Goal: Task Accomplishment & Management: Manage account settings

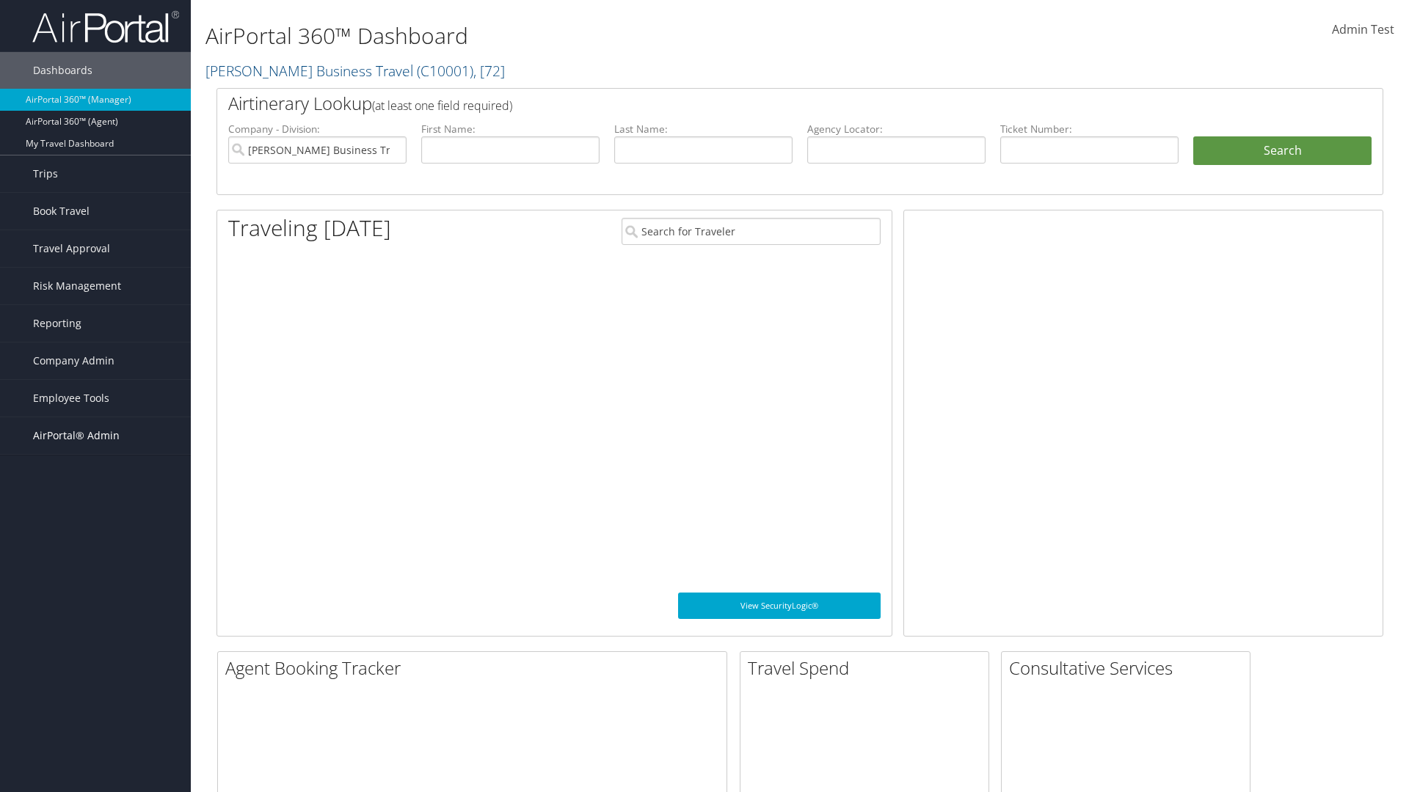
click at [95, 436] on span "AirPortal® Admin" at bounding box center [76, 435] width 87 height 37
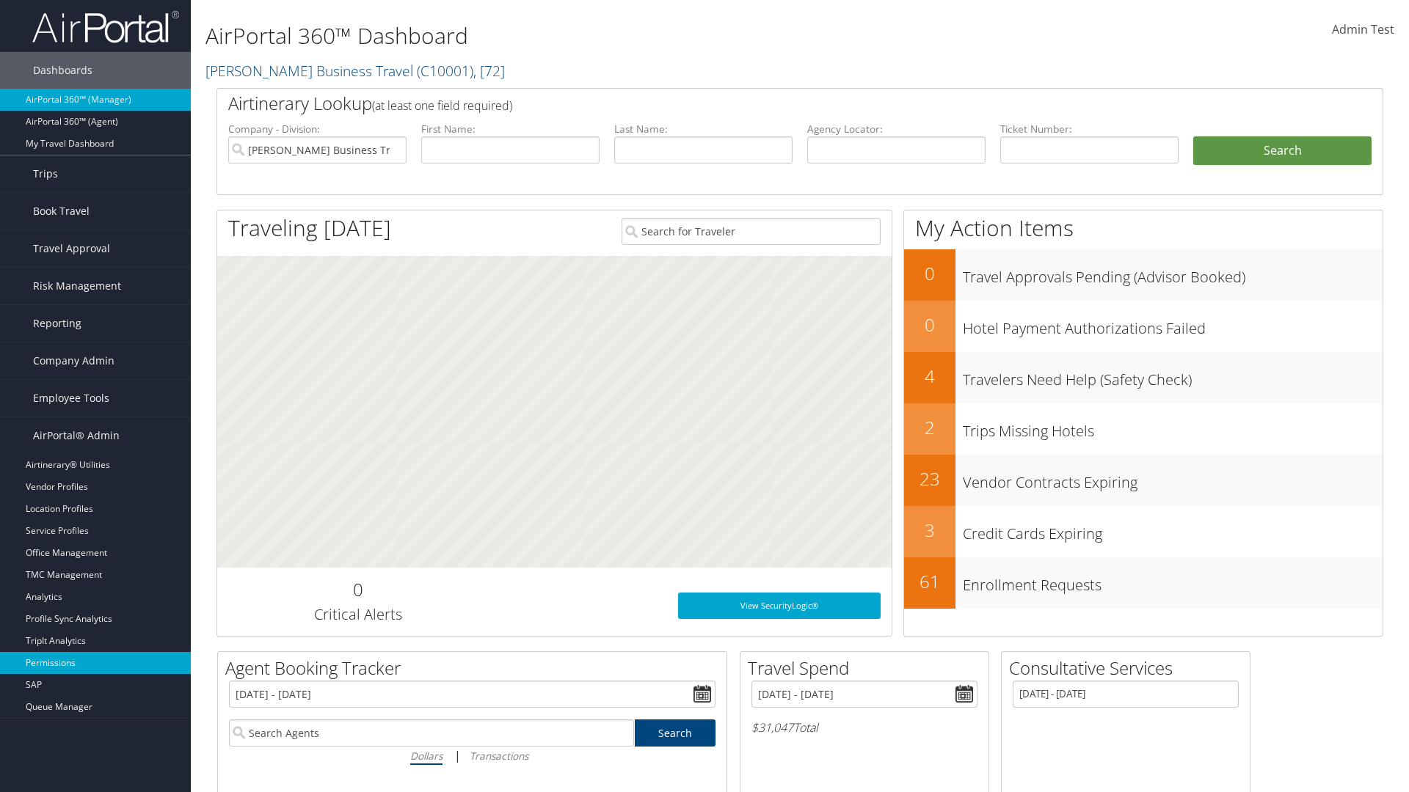
click at [95, 663] on link "Permissions" at bounding box center [95, 663] width 191 height 22
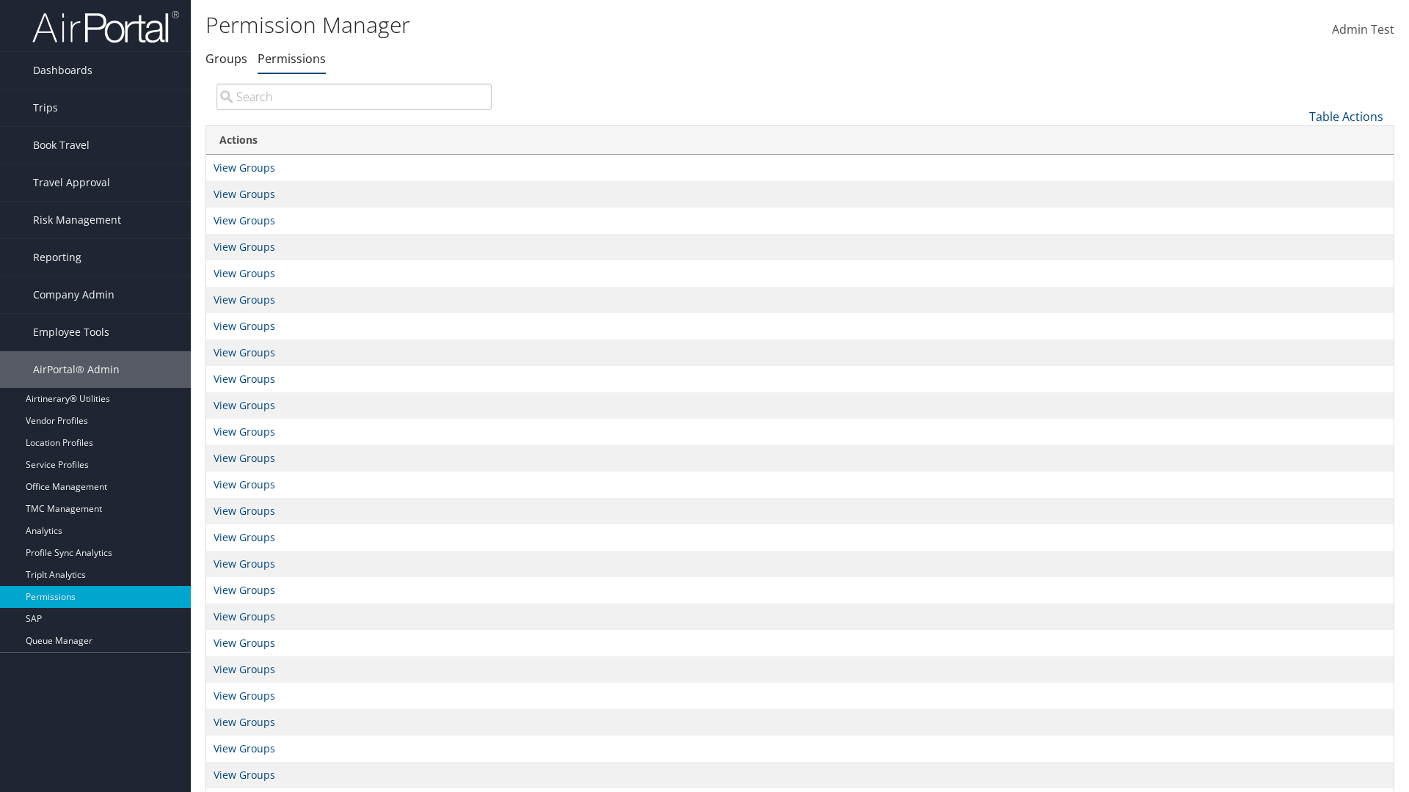
click at [1346, 116] on link "Table Actions" at bounding box center [1346, 117] width 74 height 16
click at [1296, 139] on link "New Record" at bounding box center [1296, 139] width 193 height 25
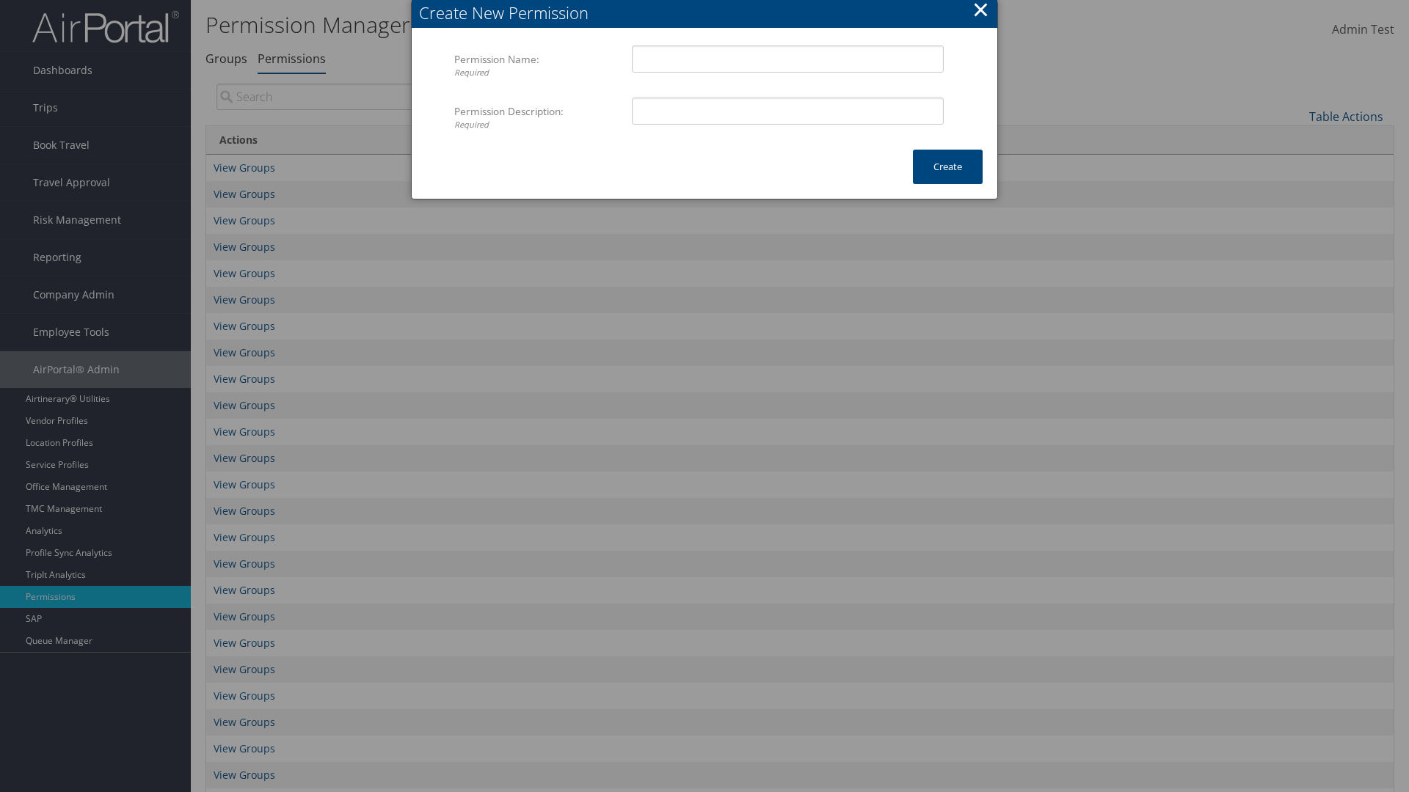
click at [980, 12] on button "×" at bounding box center [980, 9] width 17 height 29
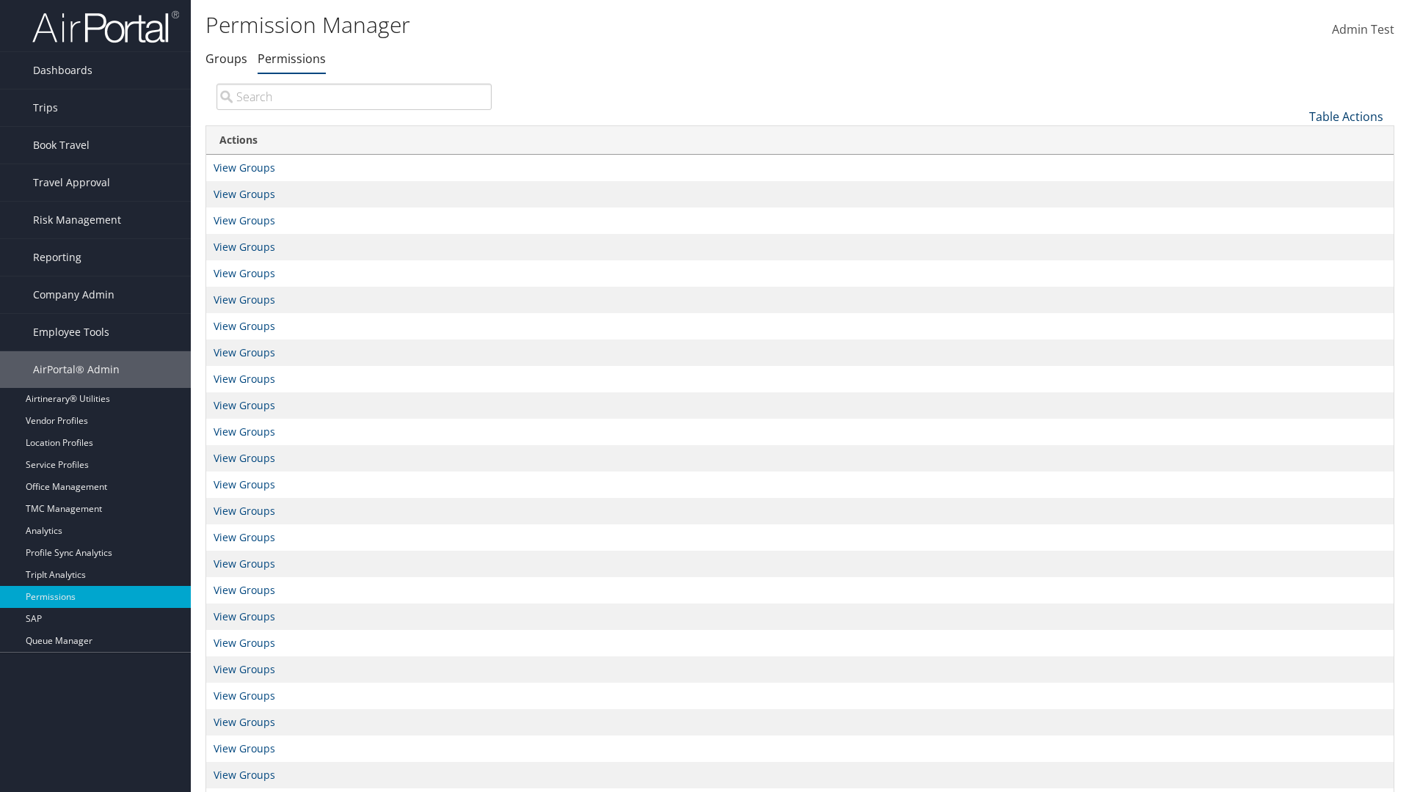
click at [1346, 116] on link "Table Actions" at bounding box center [1346, 117] width 74 height 16
click at [1296, 189] on link "Column Visibility" at bounding box center [1296, 189] width 193 height 25
